Goal: Navigation & Orientation: Find specific page/section

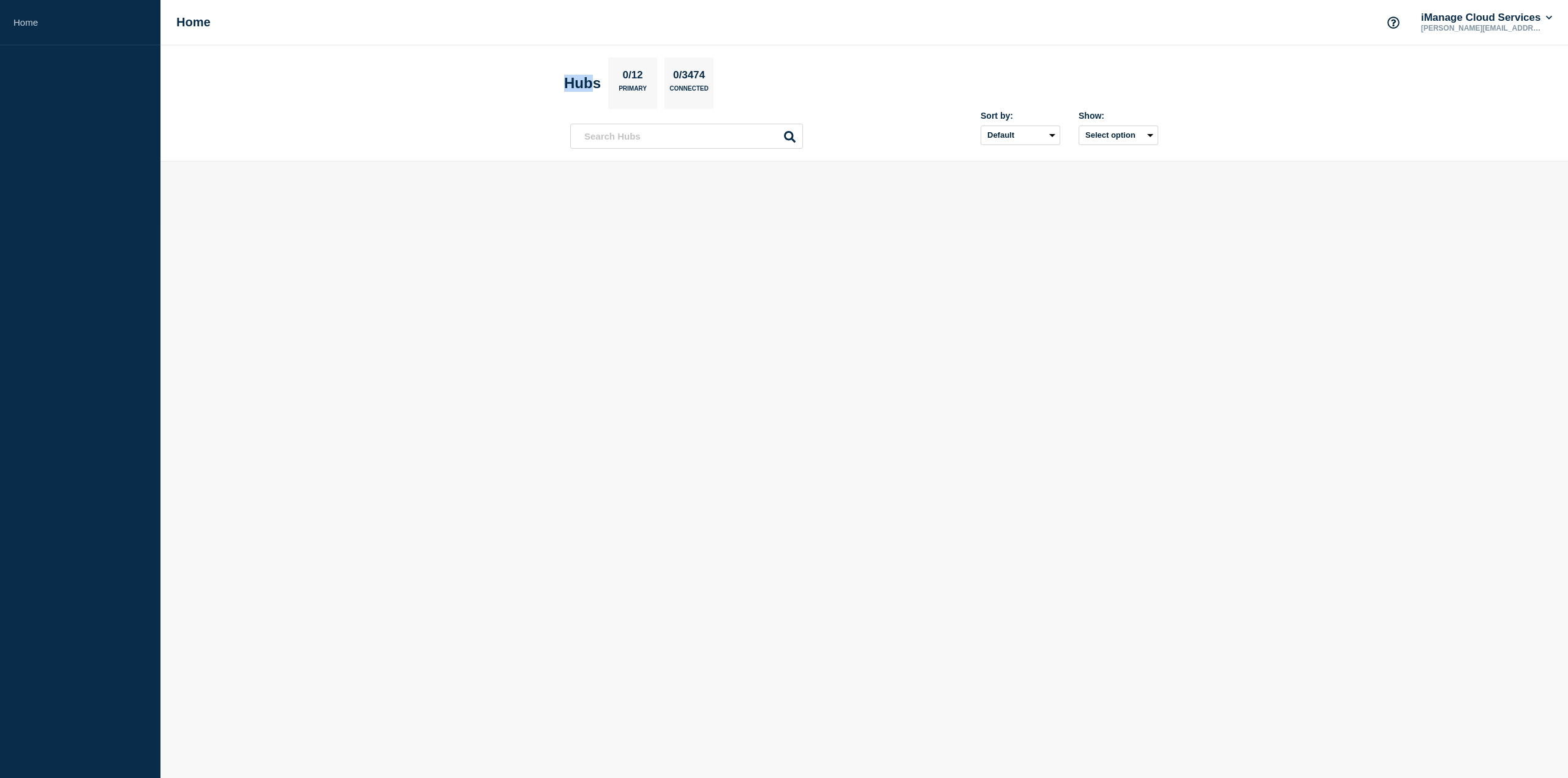
drag, startPoint x: 595, startPoint y: 82, endPoint x: 564, endPoint y: 84, distance: 31.1
click at [564, 84] on h2 "Hubs" at bounding box center [582, 83] width 37 height 17
click at [1530, 16] on button "iManage Cloud Services" at bounding box center [1486, 17] width 136 height 12
click at [944, 181] on div at bounding box center [864, 186] width 588 height 10
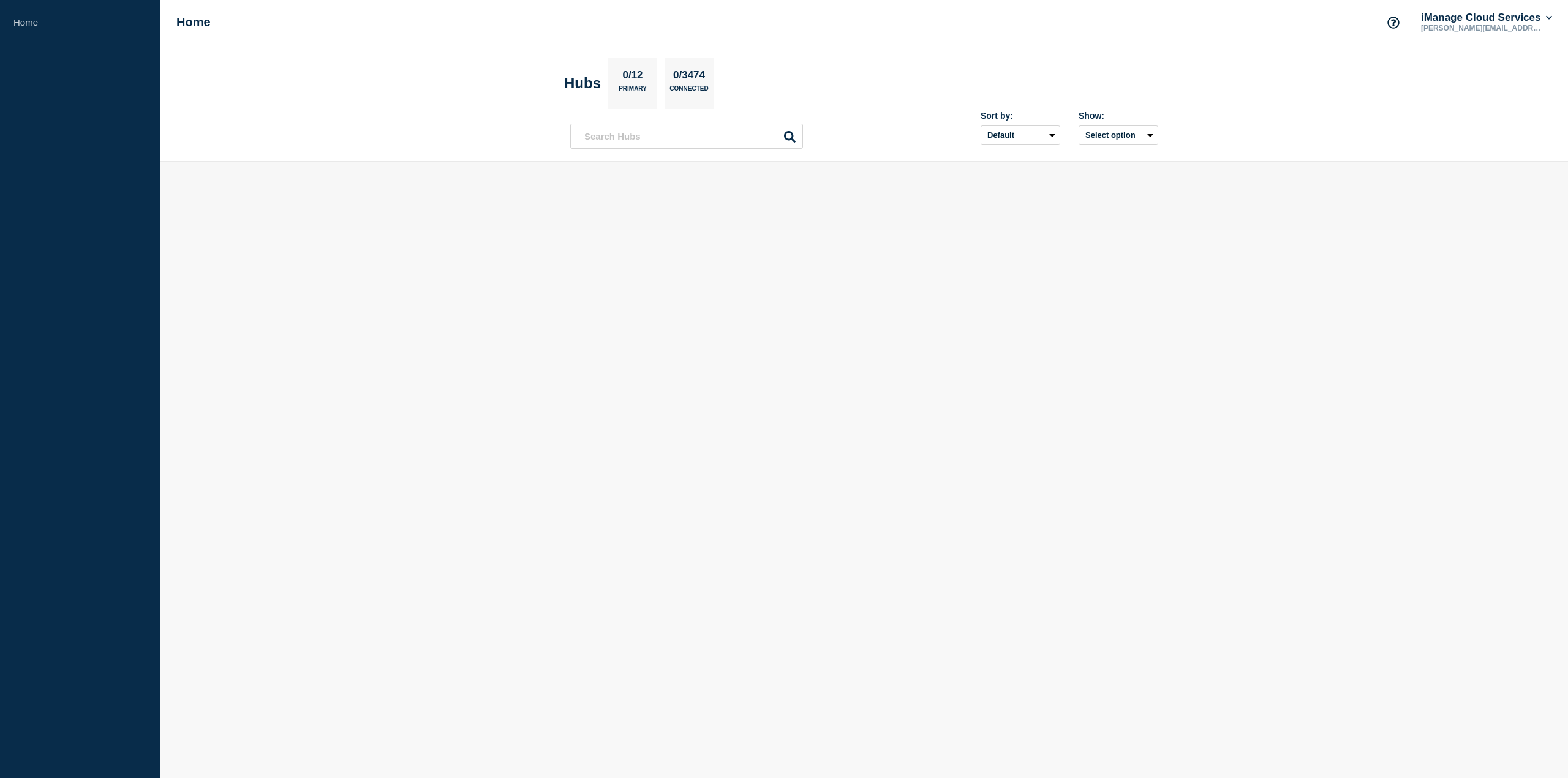
click at [696, 83] on p "0/3474" at bounding box center [689, 77] width 41 height 16
drag, startPoint x: 678, startPoint y: 75, endPoint x: 716, endPoint y: 74, distance: 38.0
click at [714, 74] on div "0/3474 Connected" at bounding box center [689, 83] width 49 height 52
click at [647, 80] on p "0/12" at bounding box center [633, 77] width 30 height 16
click at [656, 145] on input "text" at bounding box center [686, 135] width 233 height 25
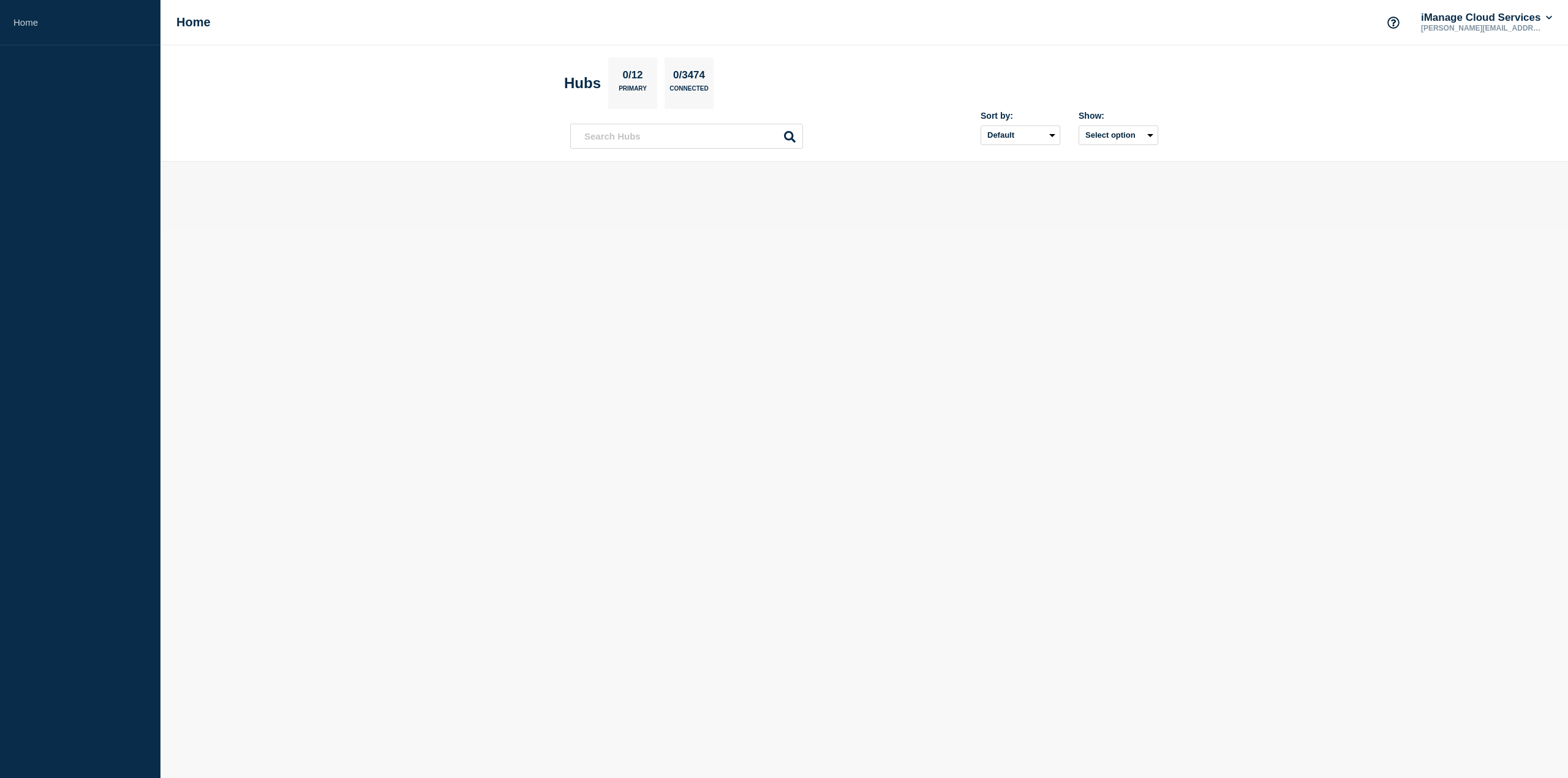
drag, startPoint x: 518, startPoint y: 284, endPoint x: 352, endPoint y: 197, distance: 187.4
click at [518, 284] on body "Home Home iManage Cloud Services [PERSON_NAME][EMAIL_ADDRESS][PERSON_NAME][DOMA…" at bounding box center [784, 389] width 1568 height 778
click at [26, 22] on link "Home" at bounding box center [80, 23] width 160 height 45
click at [1097, 213] on main at bounding box center [863, 196] width 1407 height 68
